Goal: Task Accomplishment & Management: Manage account settings

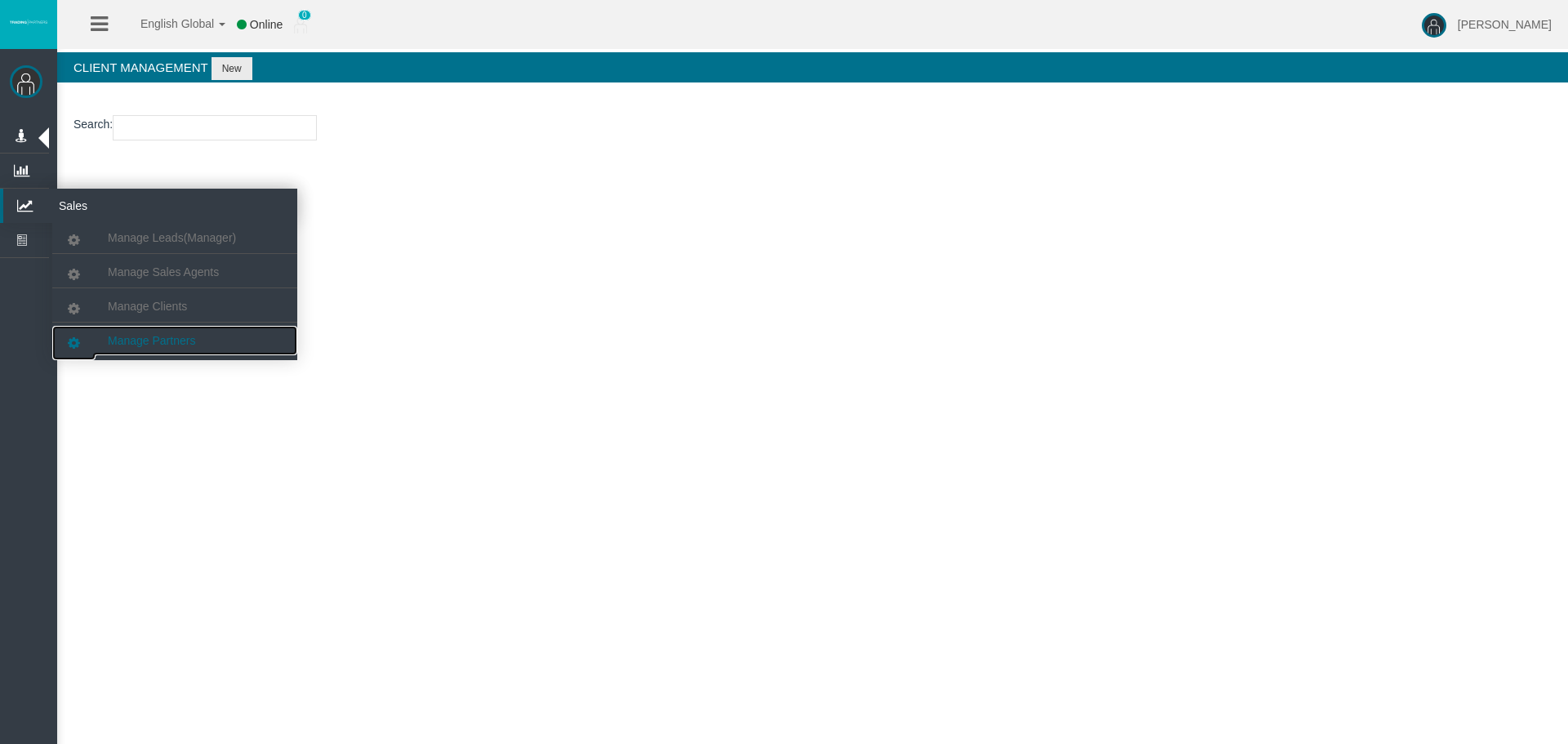
click at [166, 338] on span "Manage Partners" at bounding box center [151, 340] width 87 height 13
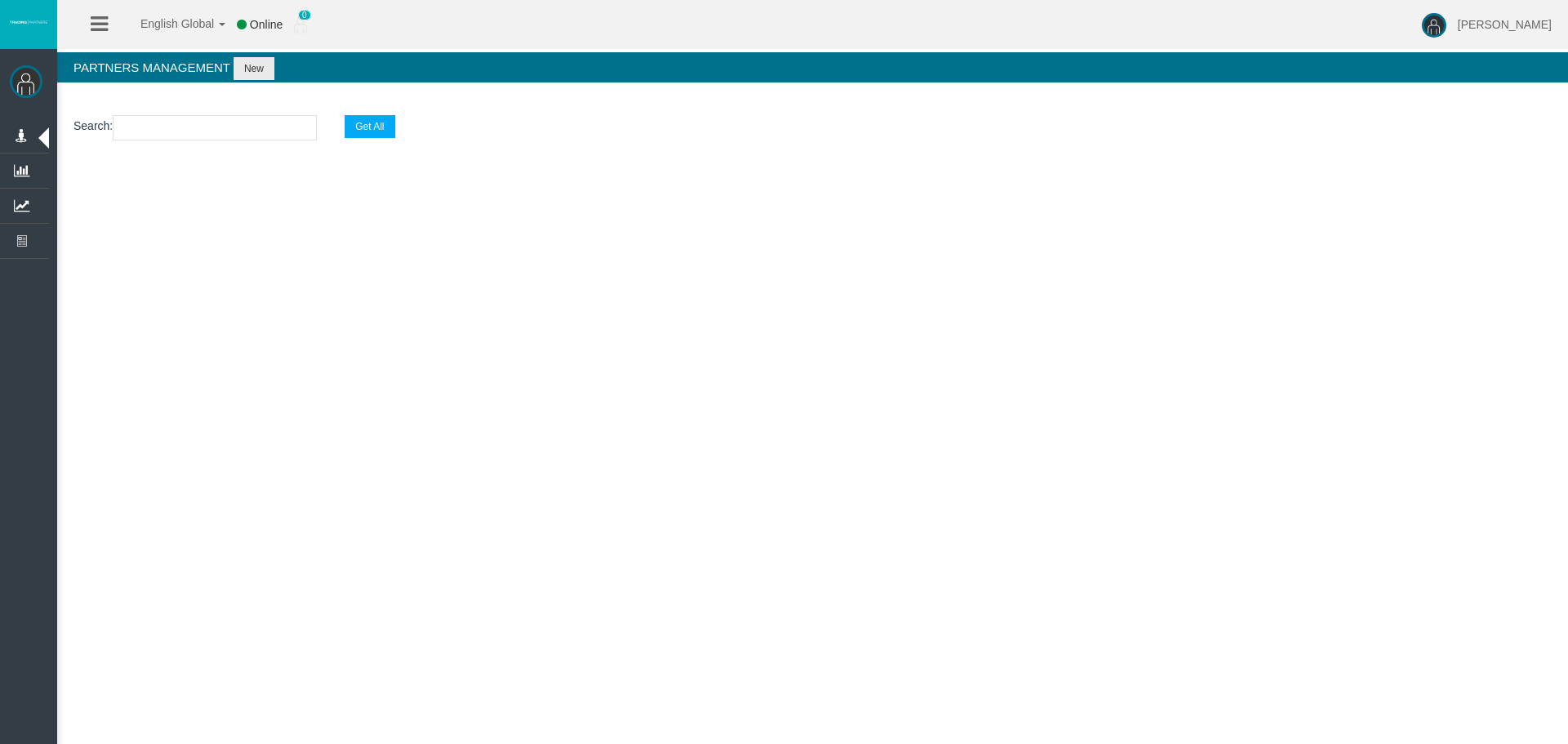
click at [163, 101] on section "Partners Management New Search : Get All Loading..." at bounding box center [812, 145] width 1510 height 186
click at [171, 141] on section "Search : Get All" at bounding box center [812, 132] width 1510 height 66
paste input "IB11ars"
type input "IB11ars"
select select "25"
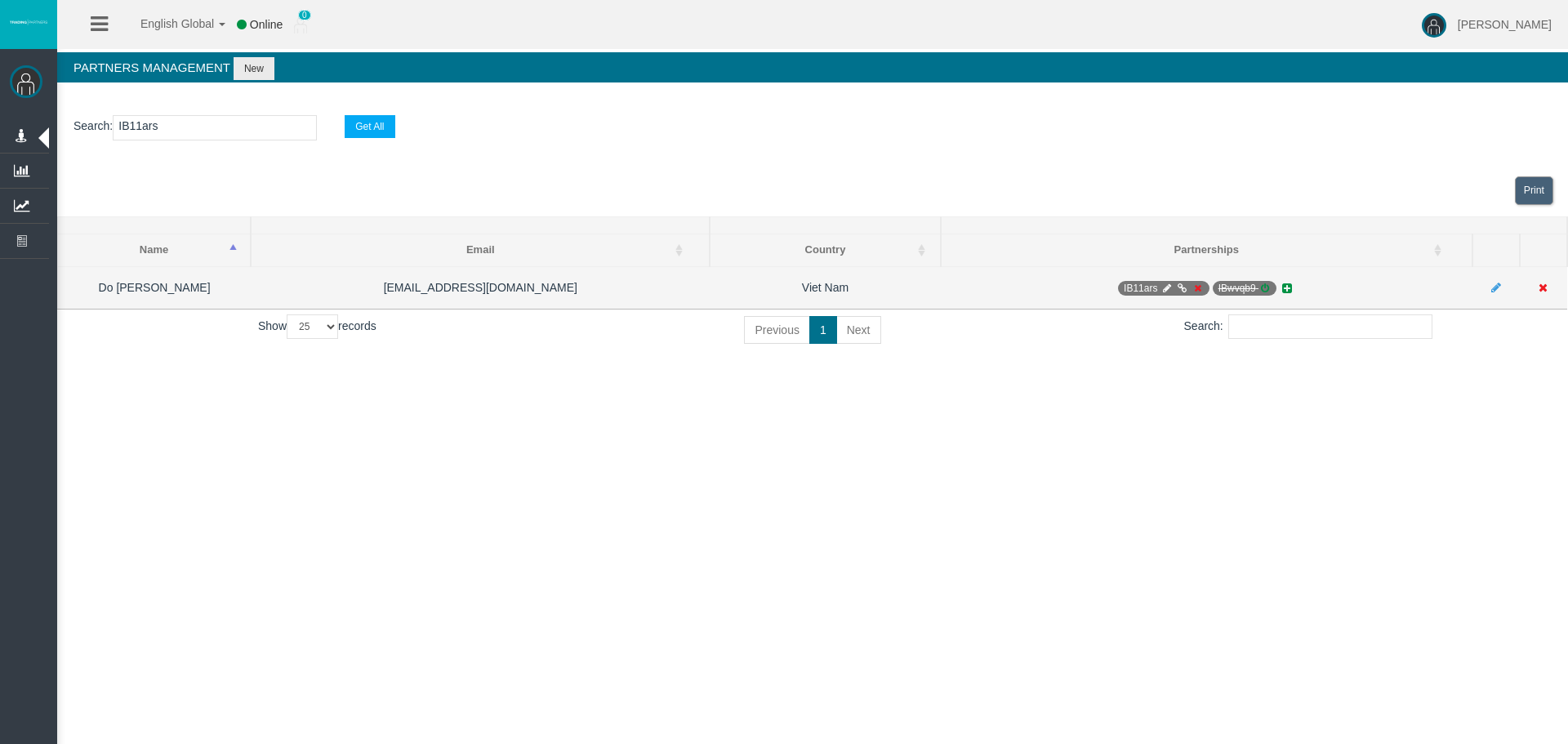
type input "IB11ars"
click at [1165, 284] on icon at bounding box center [1167, 289] width 12 height 10
select select "0"
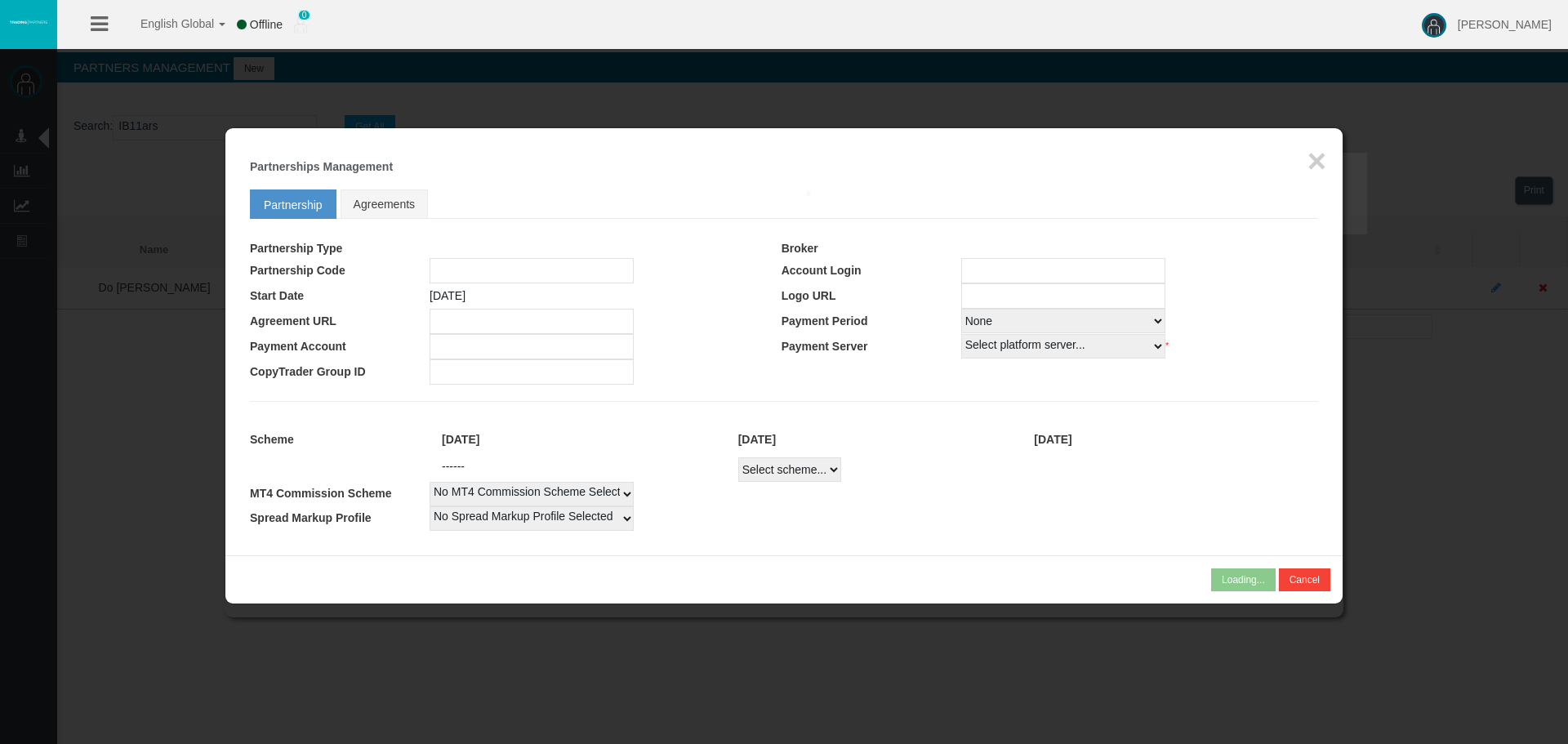
type input "IB11ars"
type input "19267431"
select select
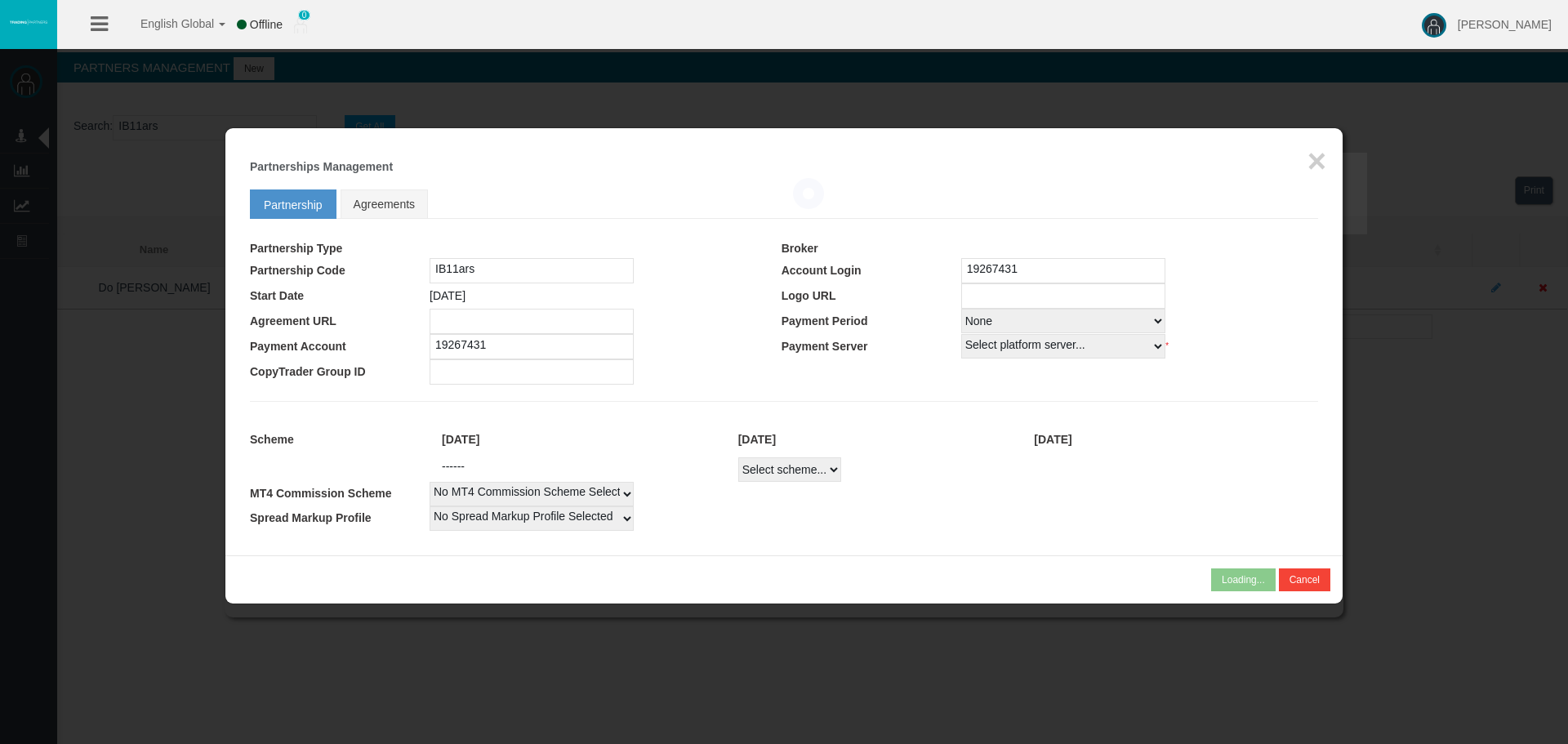
select select
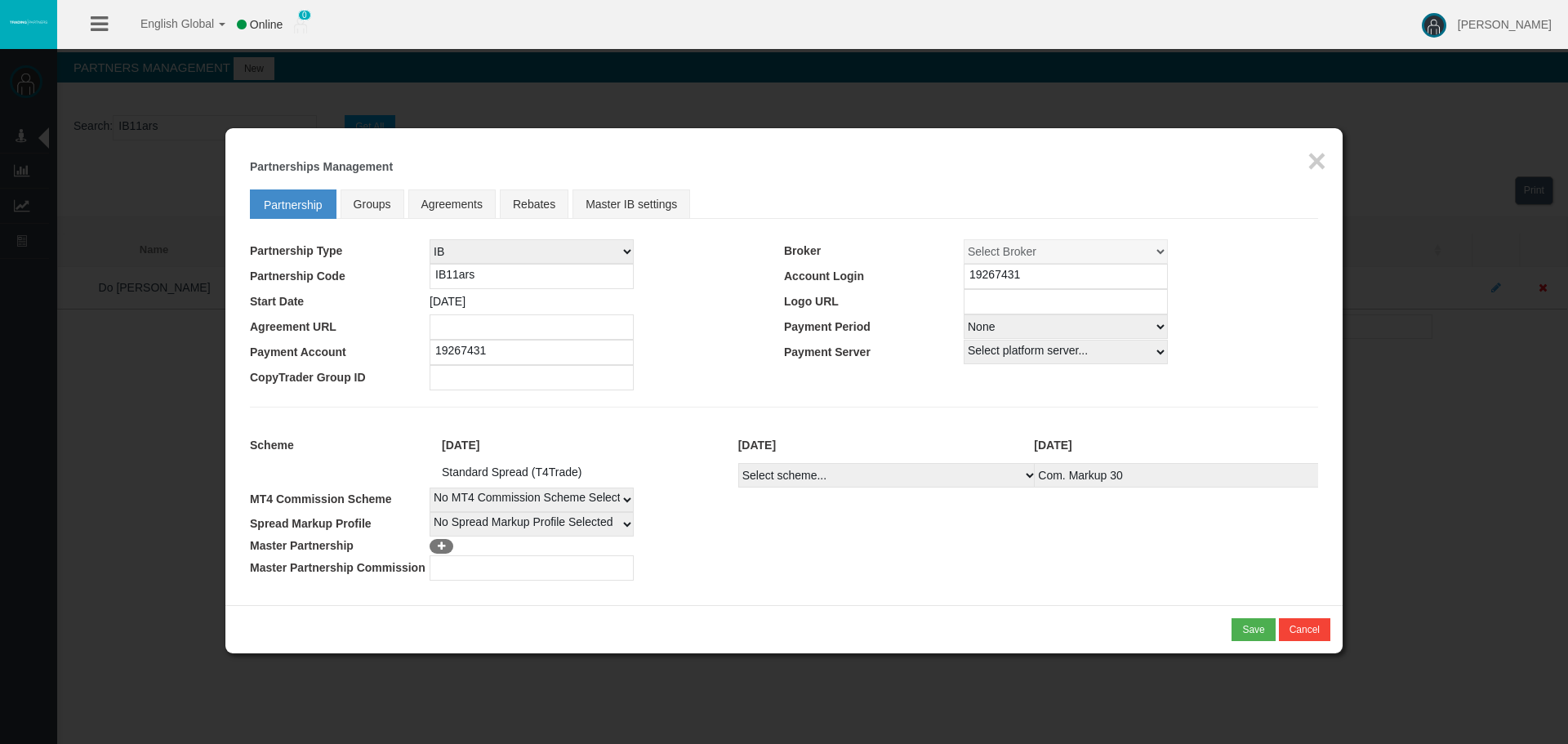
click at [1296, 170] on h5 "Partnerships Management" at bounding box center [783, 167] width 1068 height 12
click at [1312, 154] on button "×" at bounding box center [1316, 161] width 19 height 33
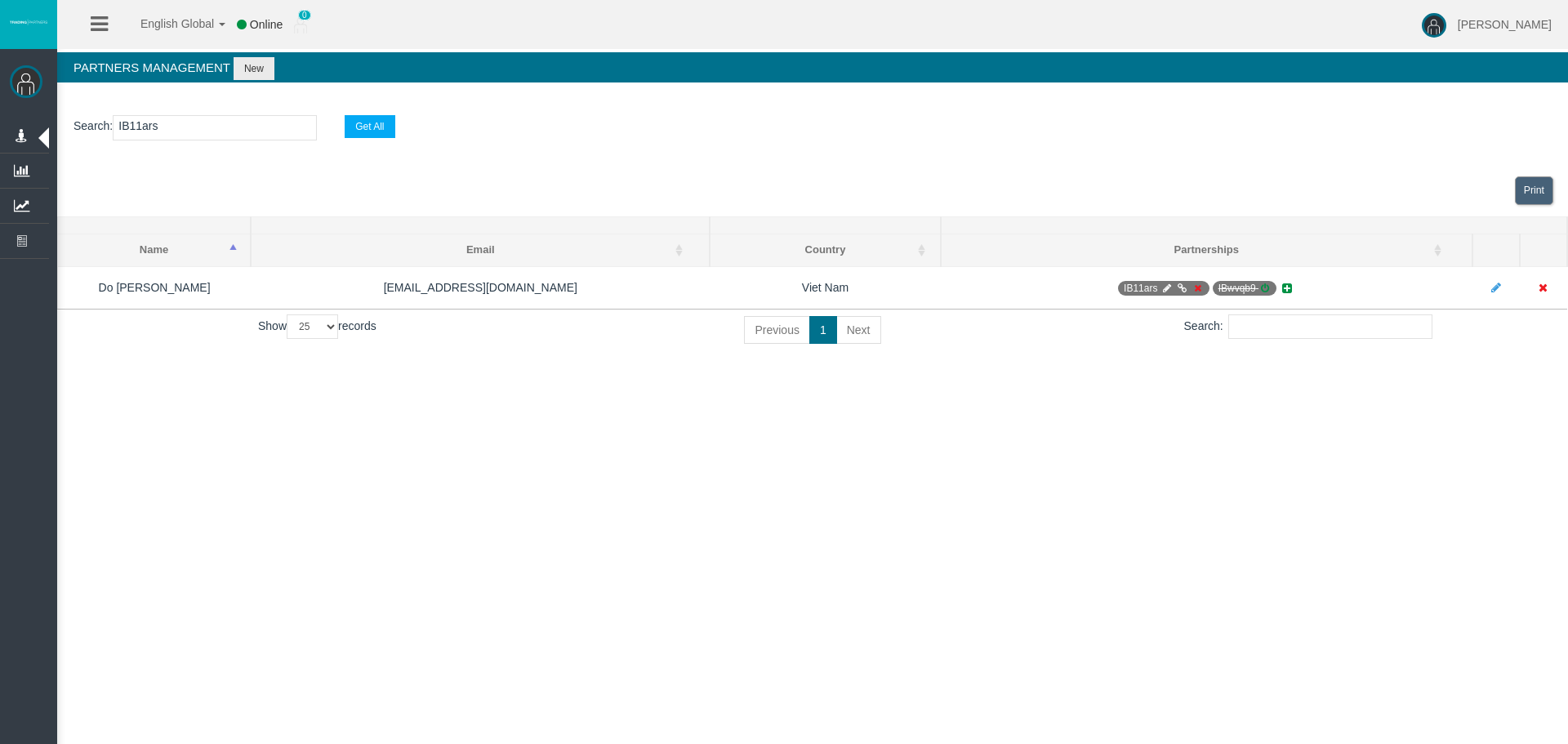
click at [893, 532] on div "English Global 简体中文 English Global 日本語 한국어 Online 0 Loizos Matthaiou Help Log O…" at bounding box center [784, 372] width 1568 height 744
